Goal: Information Seeking & Learning: Learn about a topic

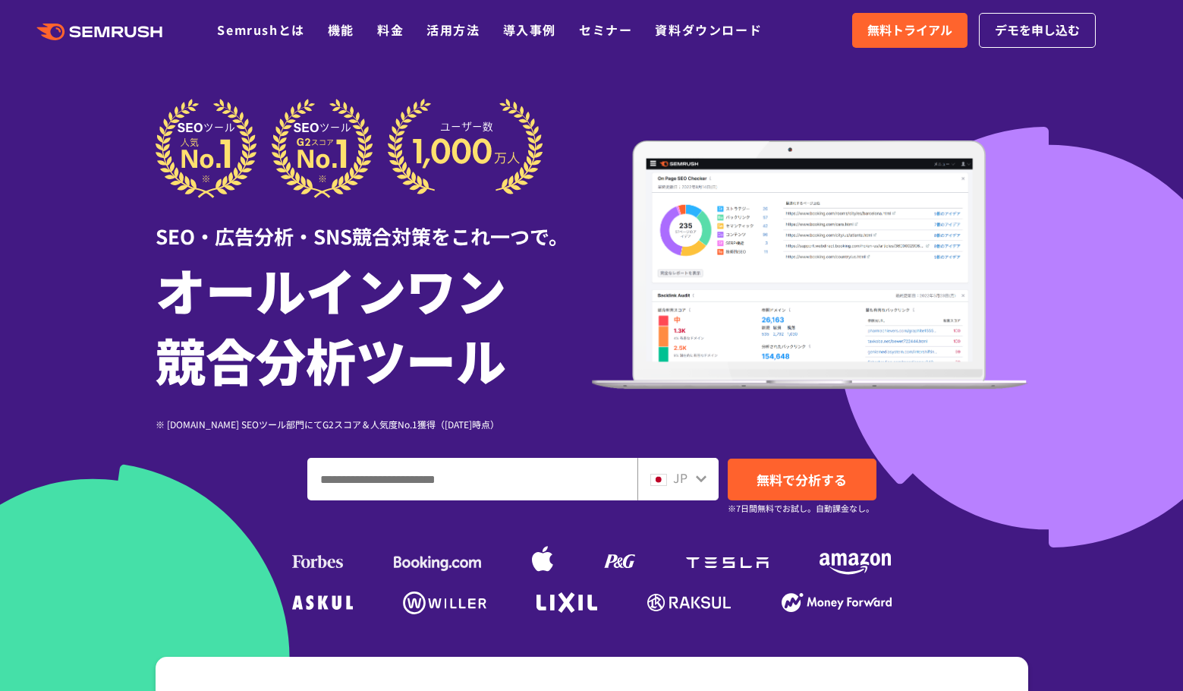
click at [109, 34] on icon ".cls {fill: #FF642D;}" at bounding box center [101, 32] width 172 height 17
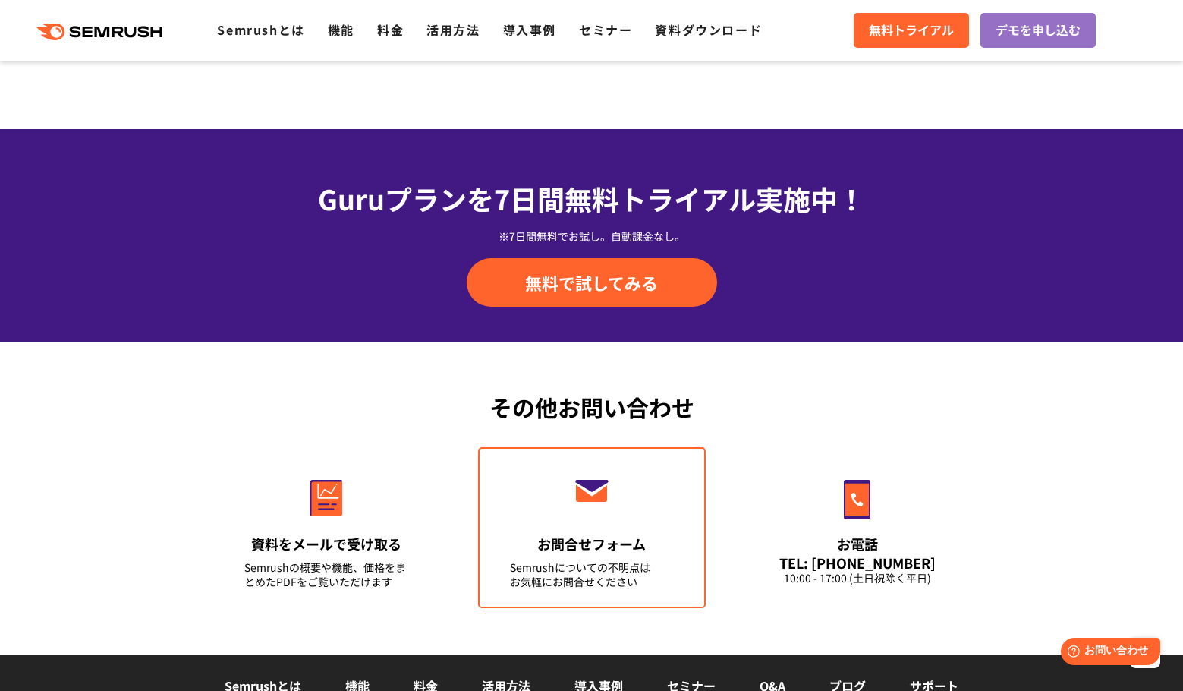
scroll to position [5312, 0]
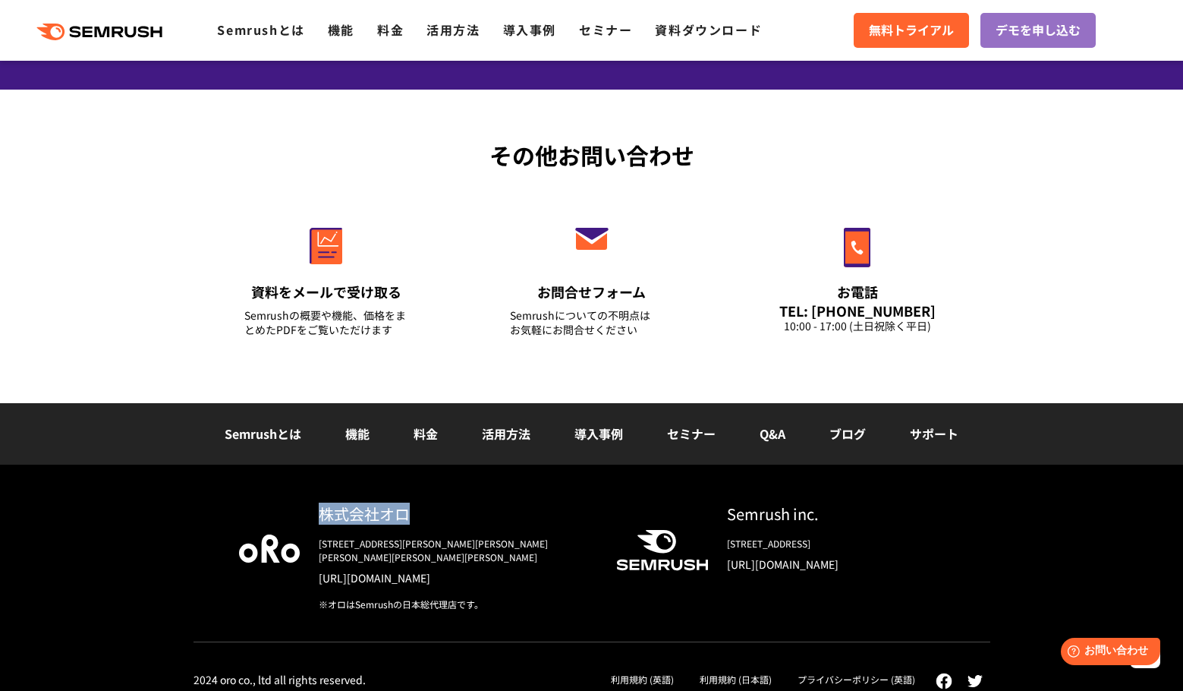
drag, startPoint x: 322, startPoint y: 515, endPoint x: 408, endPoint y: 509, distance: 86.0
click at [408, 509] on div "株式会社オロ" at bounding box center [455, 513] width 273 height 22
copy div "株式会社オロ"
click at [364, 570] on link "[URL][DOMAIN_NAME]" at bounding box center [455, 577] width 273 height 15
click at [291, 489] on div "株式会社オロ 〒153-0063　東京都目黒区目黒3-9-1 目黒須田ビル https://www.oro.com/ja/ ※オロはSemrushの日本総代理…" at bounding box center [591, 585] width 1183 height 240
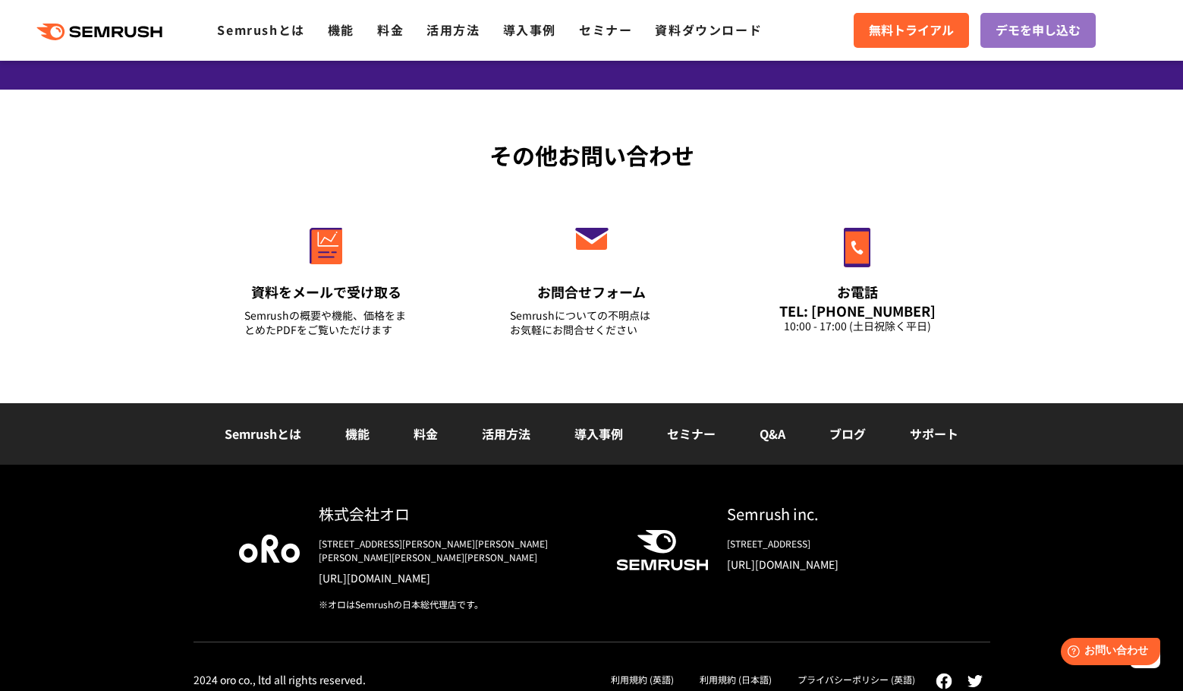
click at [414, 436] on link "料金" at bounding box center [426, 433] width 24 height 18
